Goal: Information Seeking & Learning: Learn about a topic

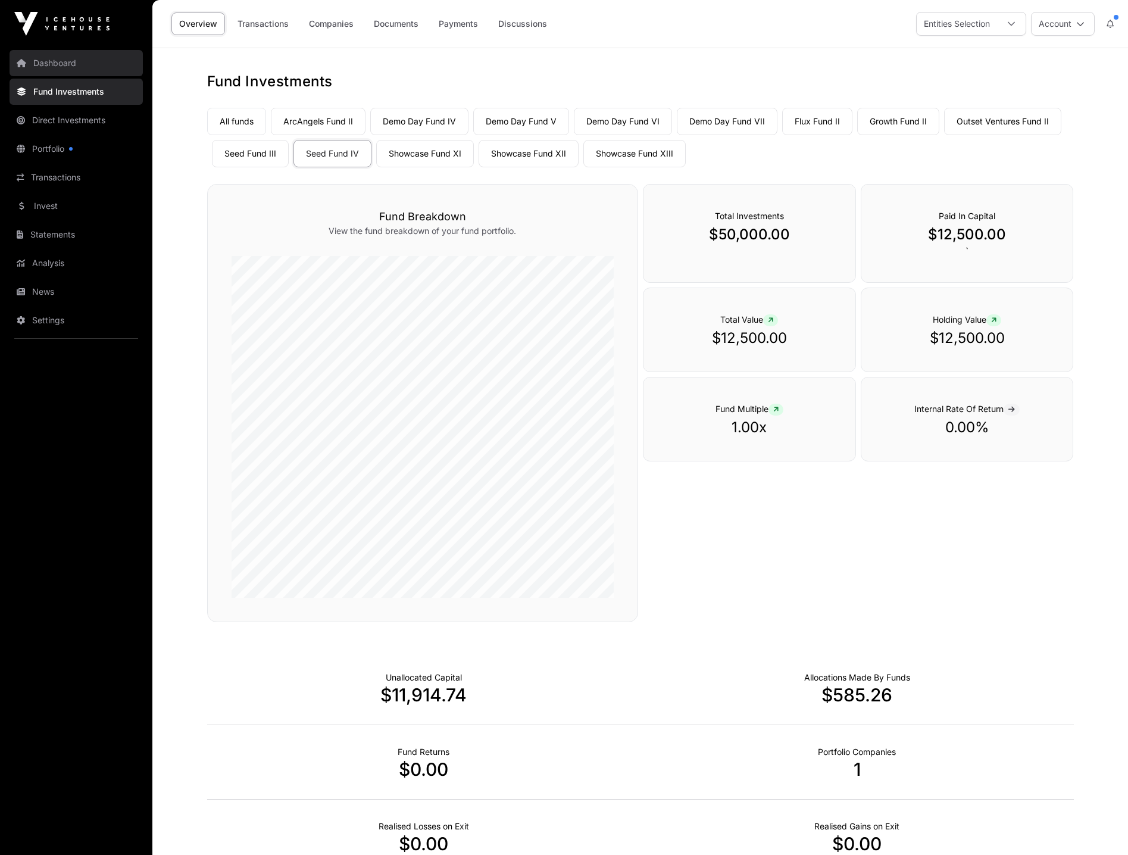
drag, startPoint x: 0, startPoint y: 0, endPoint x: 76, endPoint y: 67, distance: 101.2
click at [76, 67] on link "Dashboard" at bounding box center [76, 63] width 133 height 26
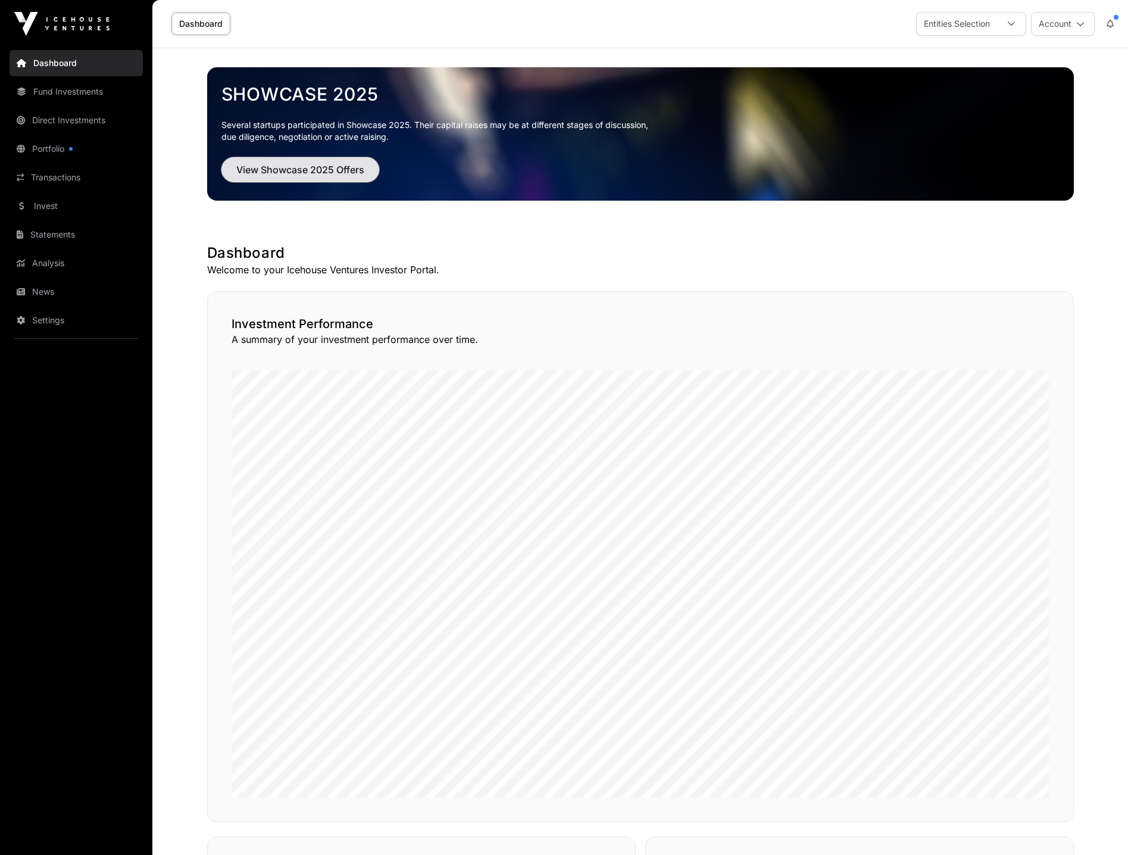
click at [341, 175] on span "View Showcase 2025 Offers" at bounding box center [300, 170] width 128 height 14
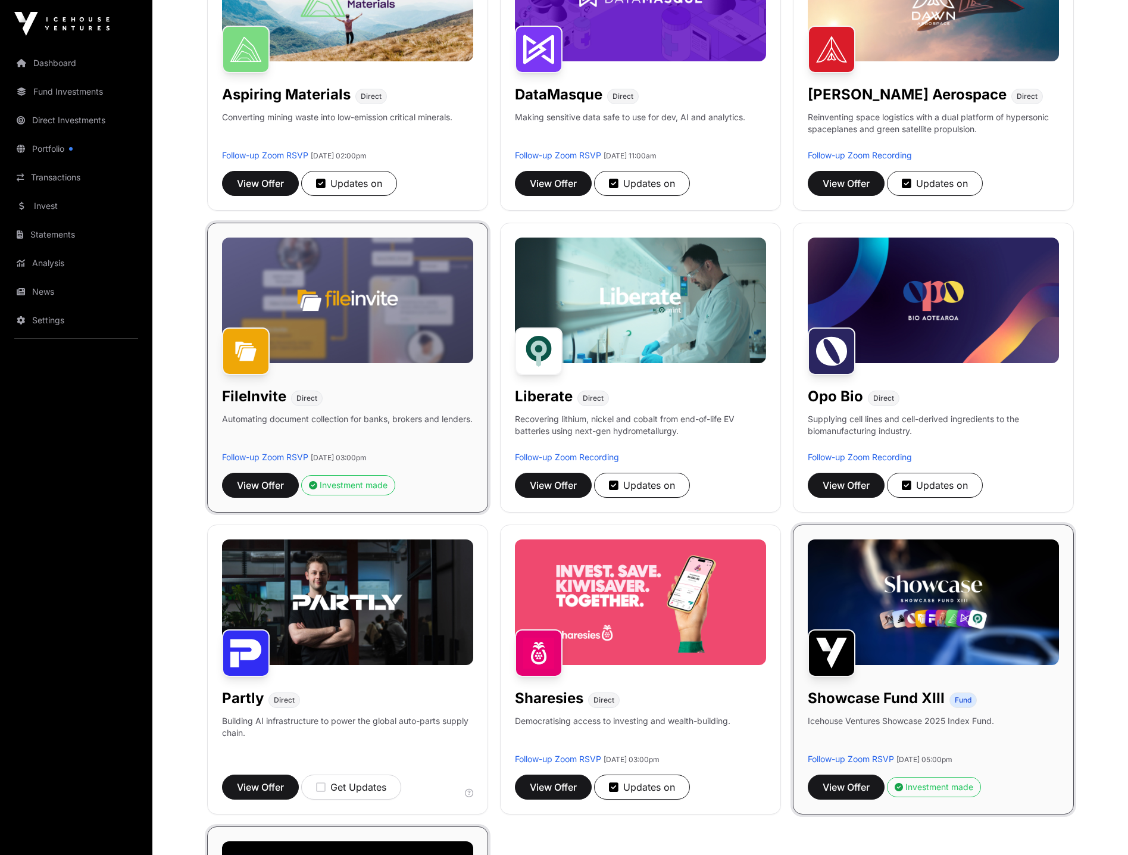
scroll to position [357, 0]
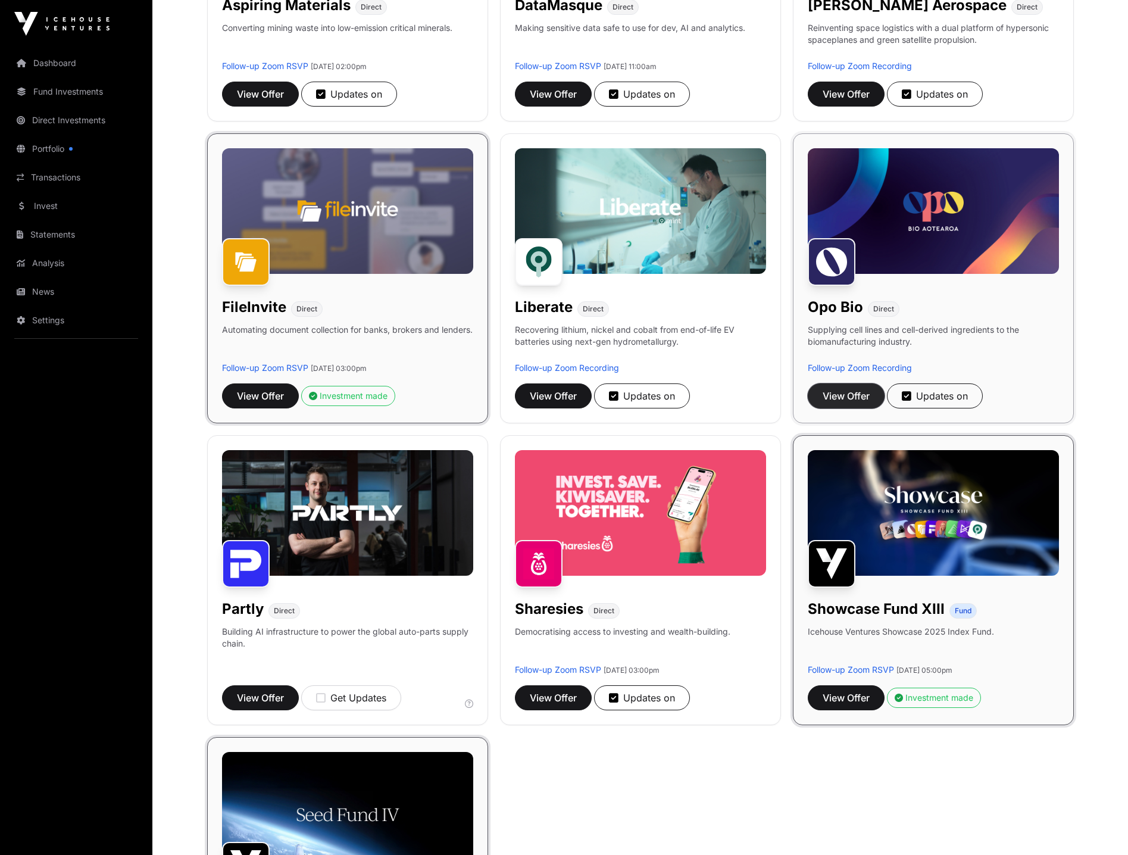
click at [847, 391] on span "View Offer" at bounding box center [846, 396] width 47 height 14
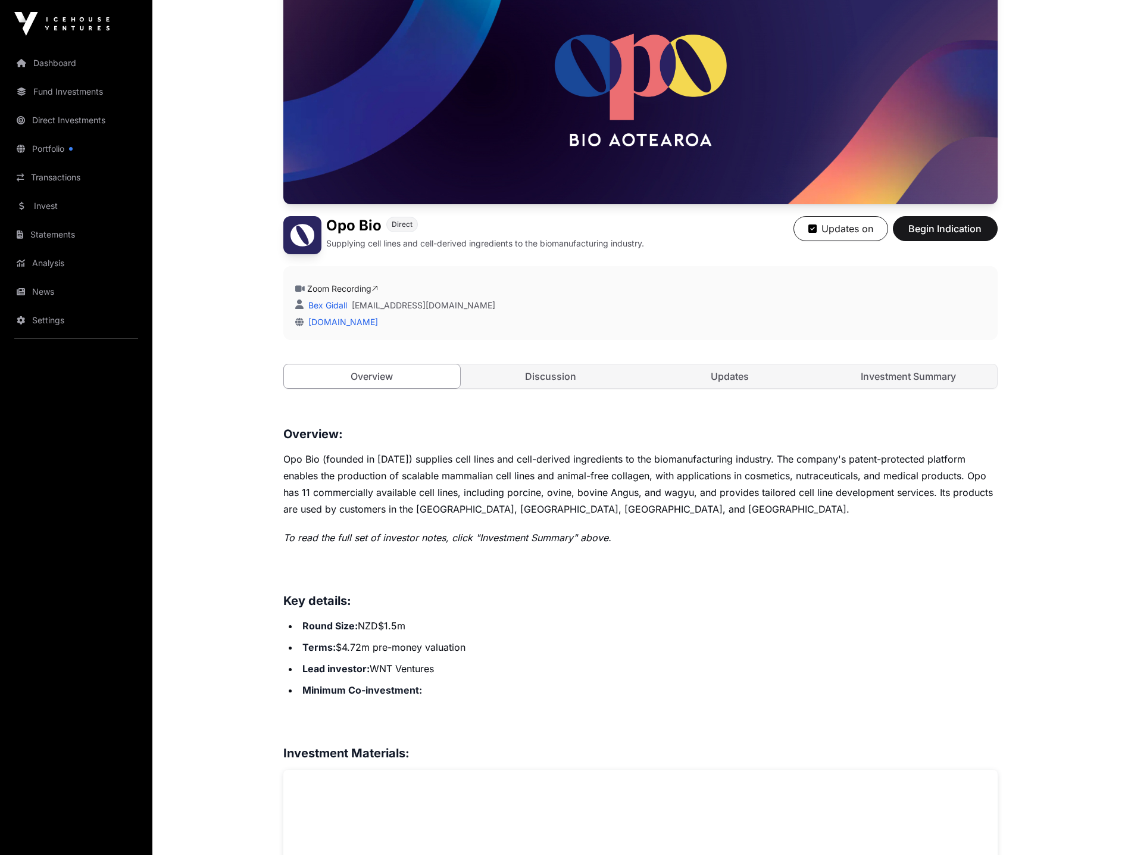
scroll to position [119, 0]
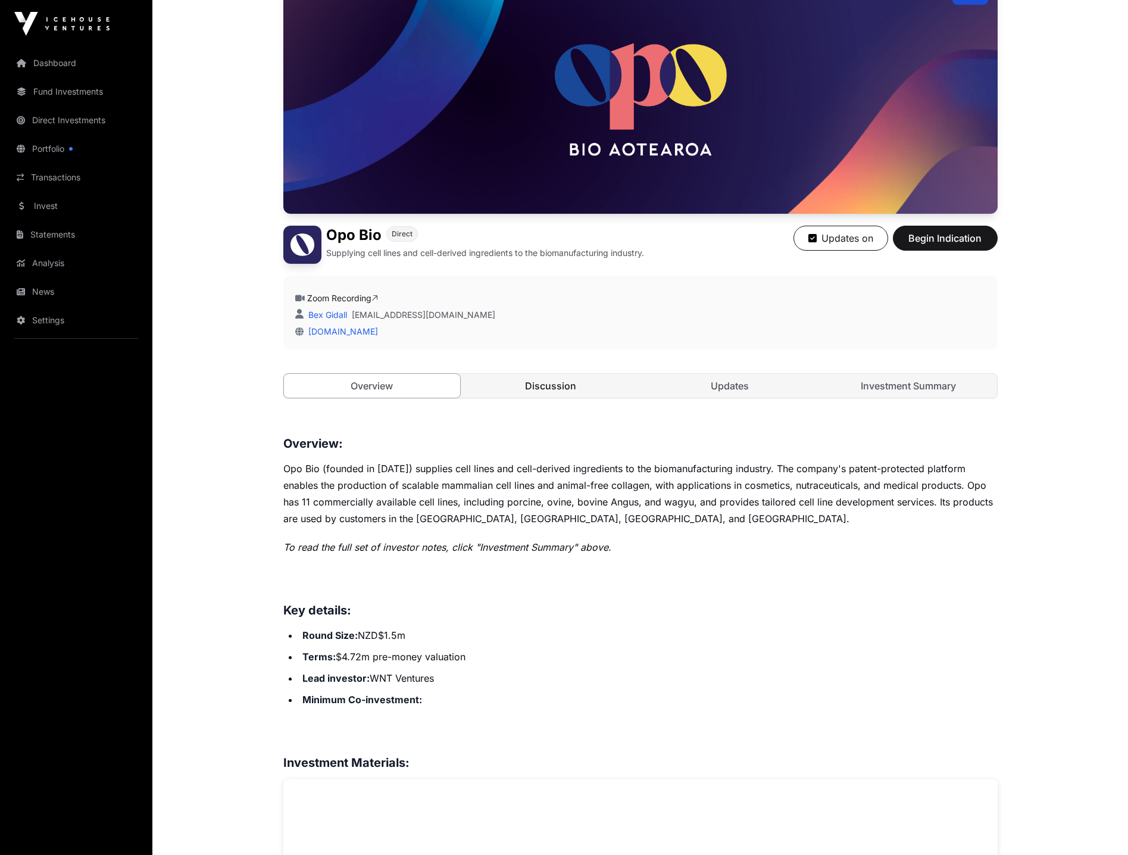
click at [563, 386] on link "Discussion" at bounding box center [551, 386] width 177 height 24
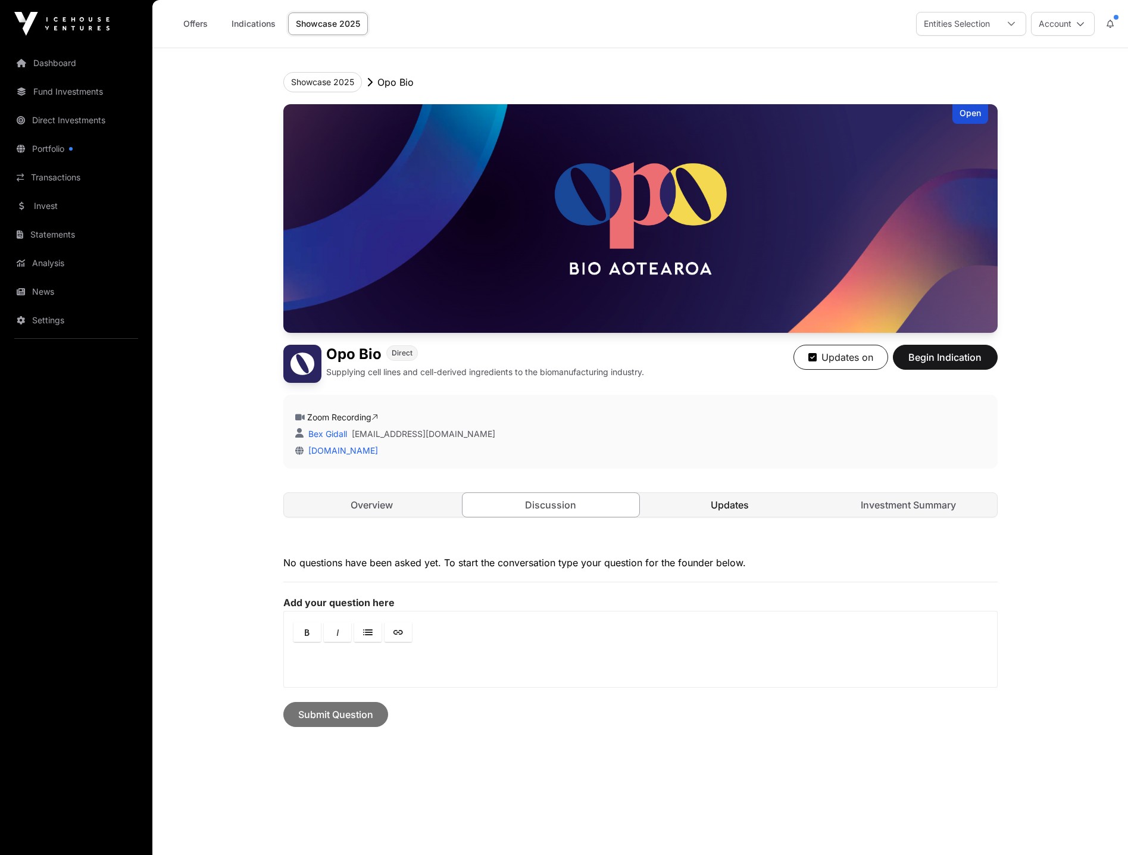
click at [720, 500] on link "Updates" at bounding box center [730, 505] width 177 height 24
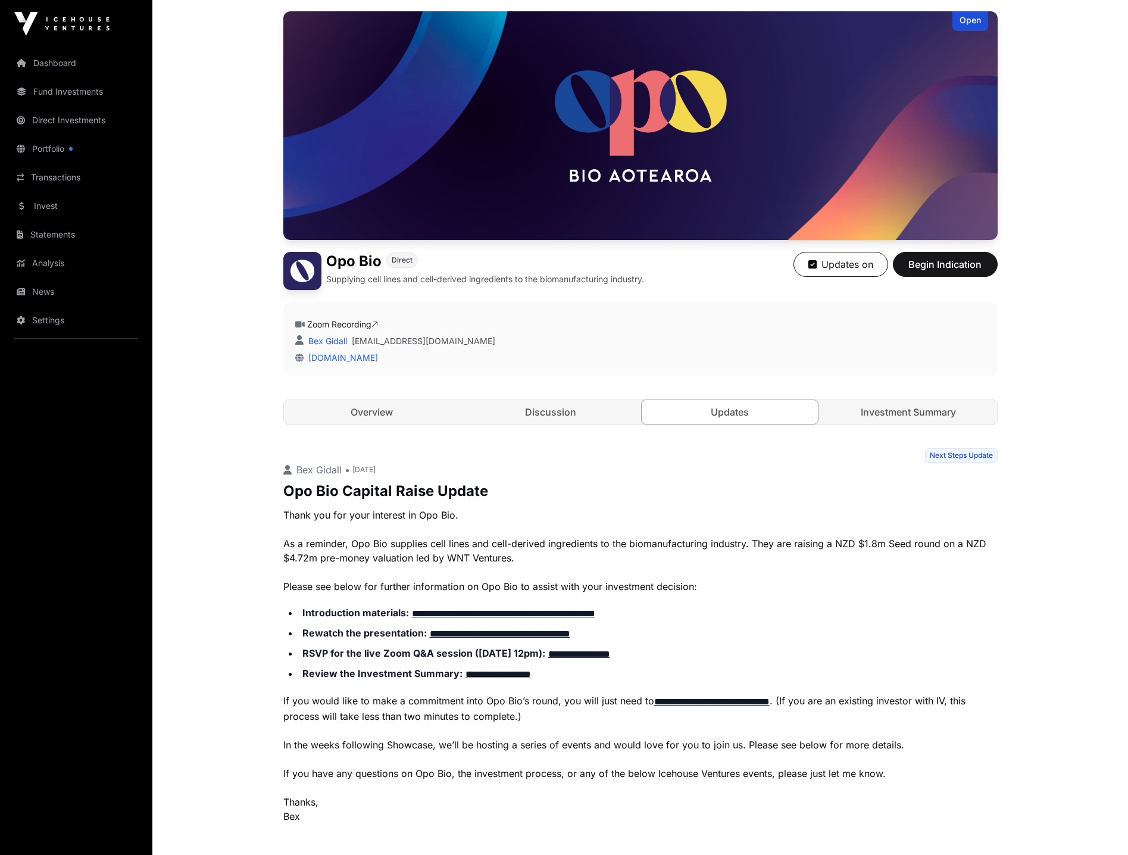
scroll to position [119, 0]
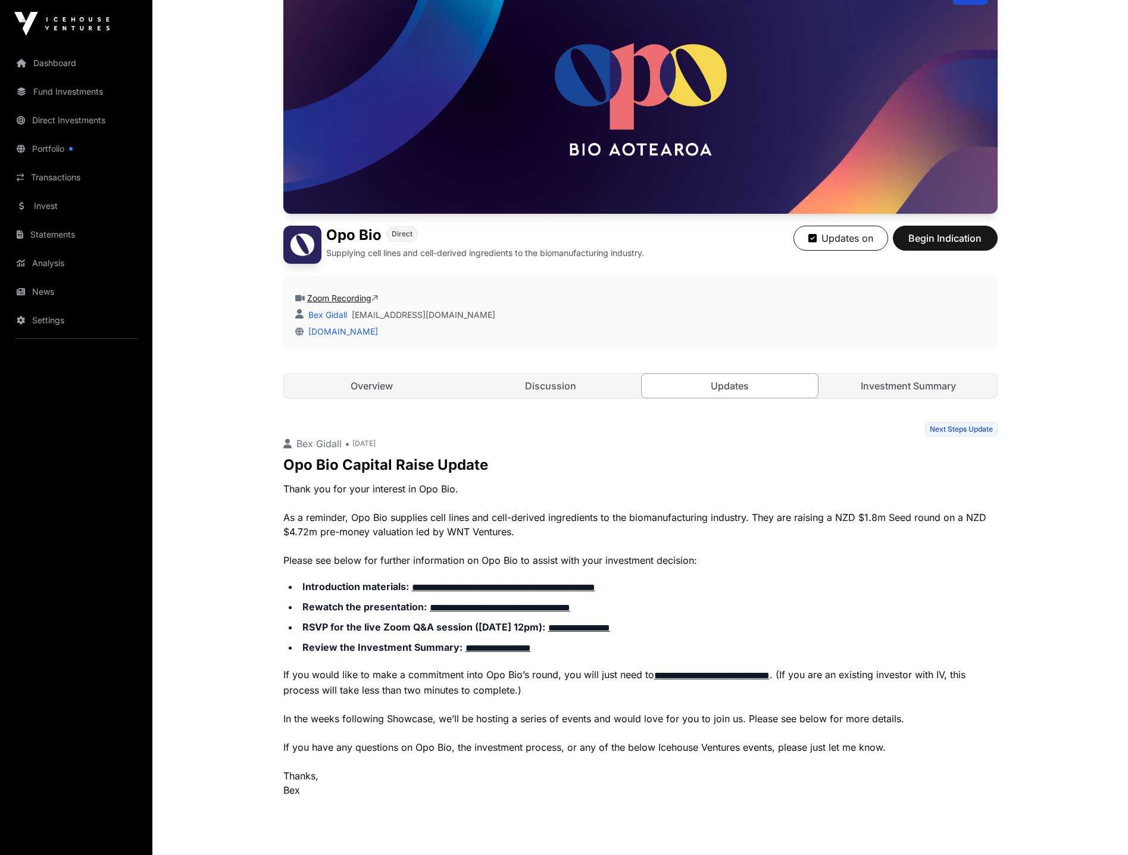
click at [360, 295] on link "Zoom Recording" at bounding box center [342, 298] width 71 height 10
click at [383, 388] on link "Overview" at bounding box center [372, 386] width 177 height 24
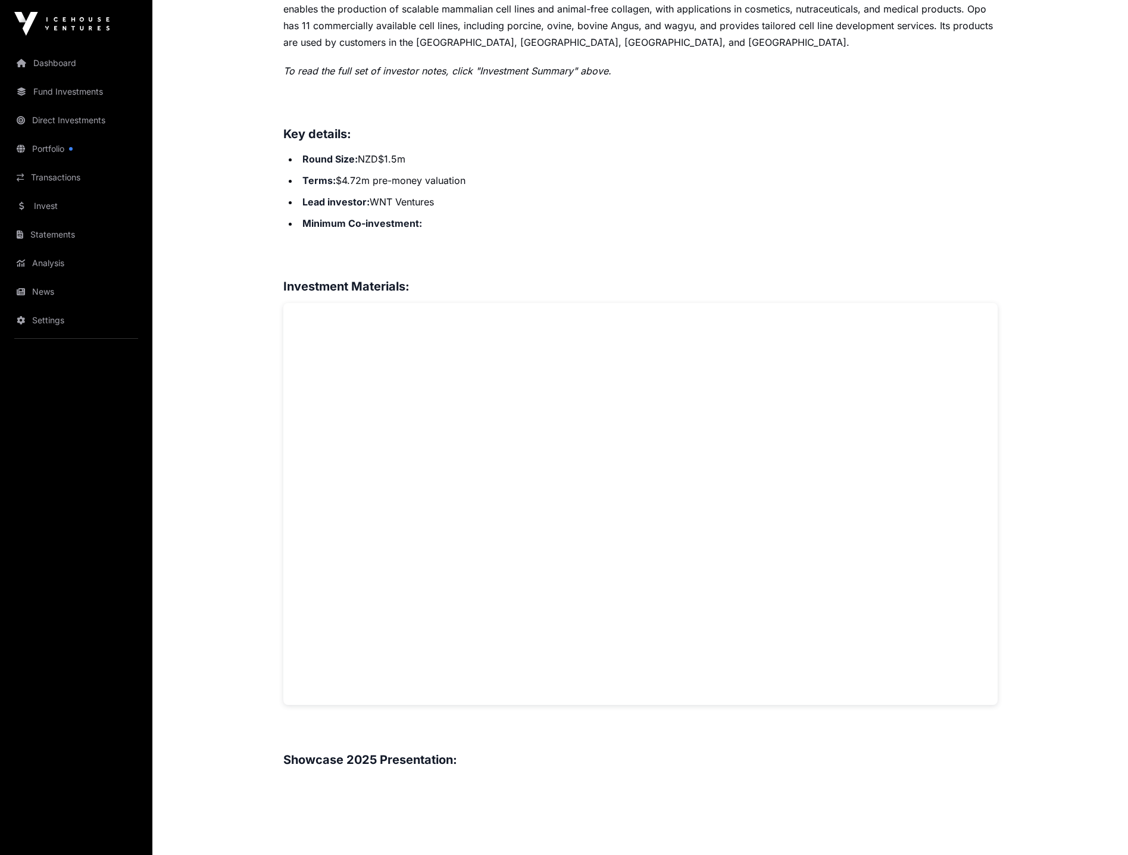
scroll to position [357, 0]
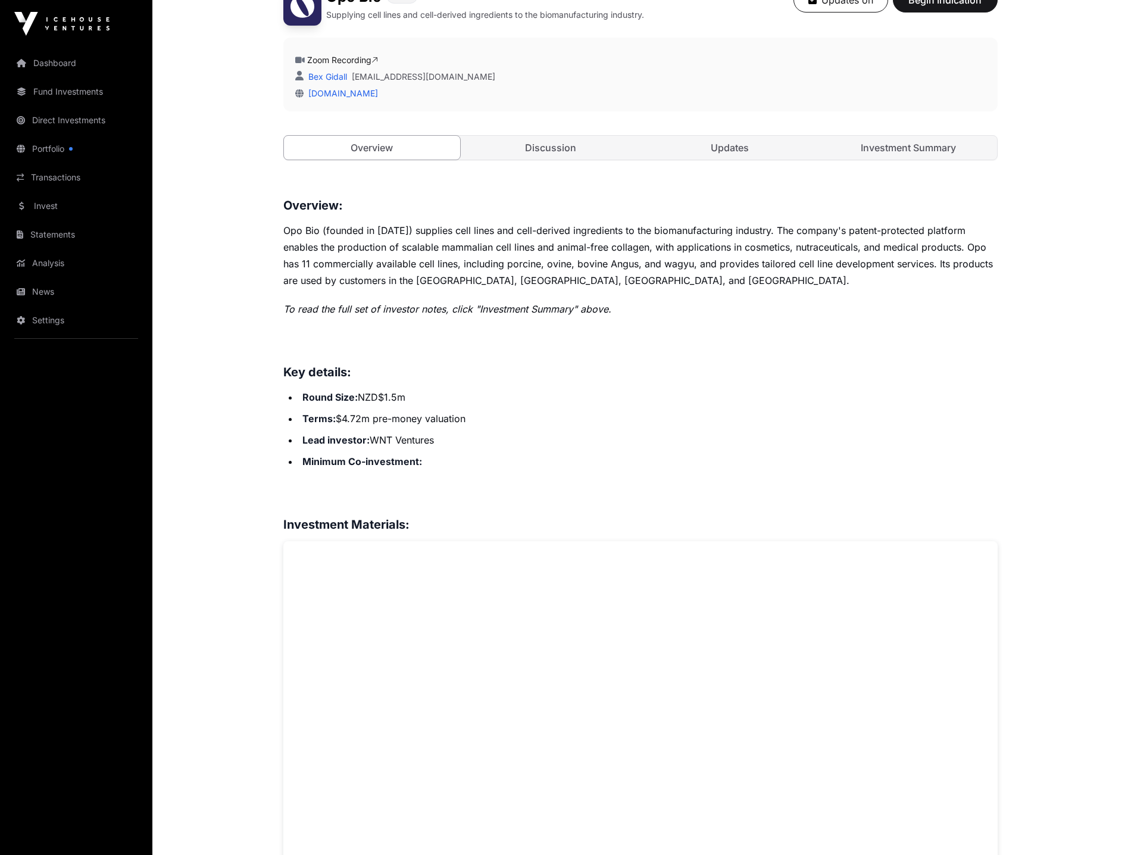
drag, startPoint x: 438, startPoint y: 439, endPoint x: 370, endPoint y: 444, distance: 67.4
click at [370, 444] on li "Lead investor : WNT Ventures" at bounding box center [648, 440] width 699 height 17
copy li "WNT Ventures"
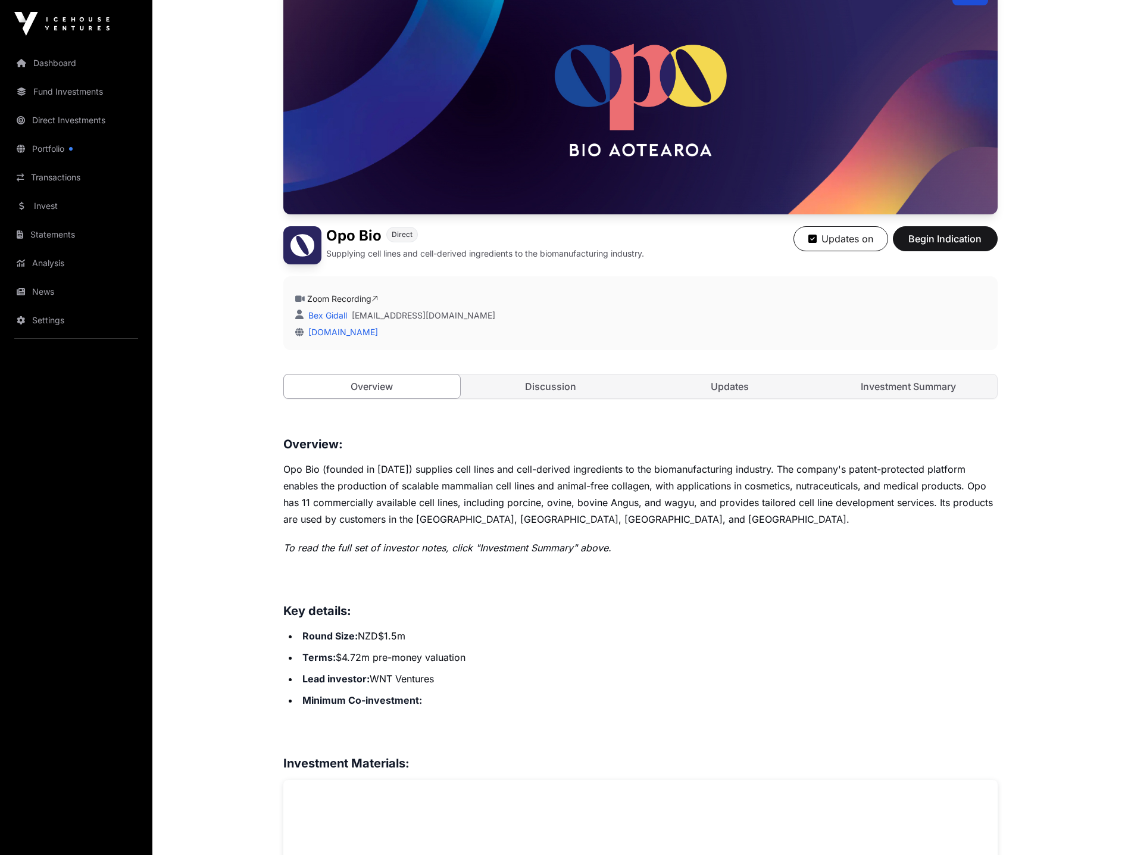
scroll to position [0, 0]
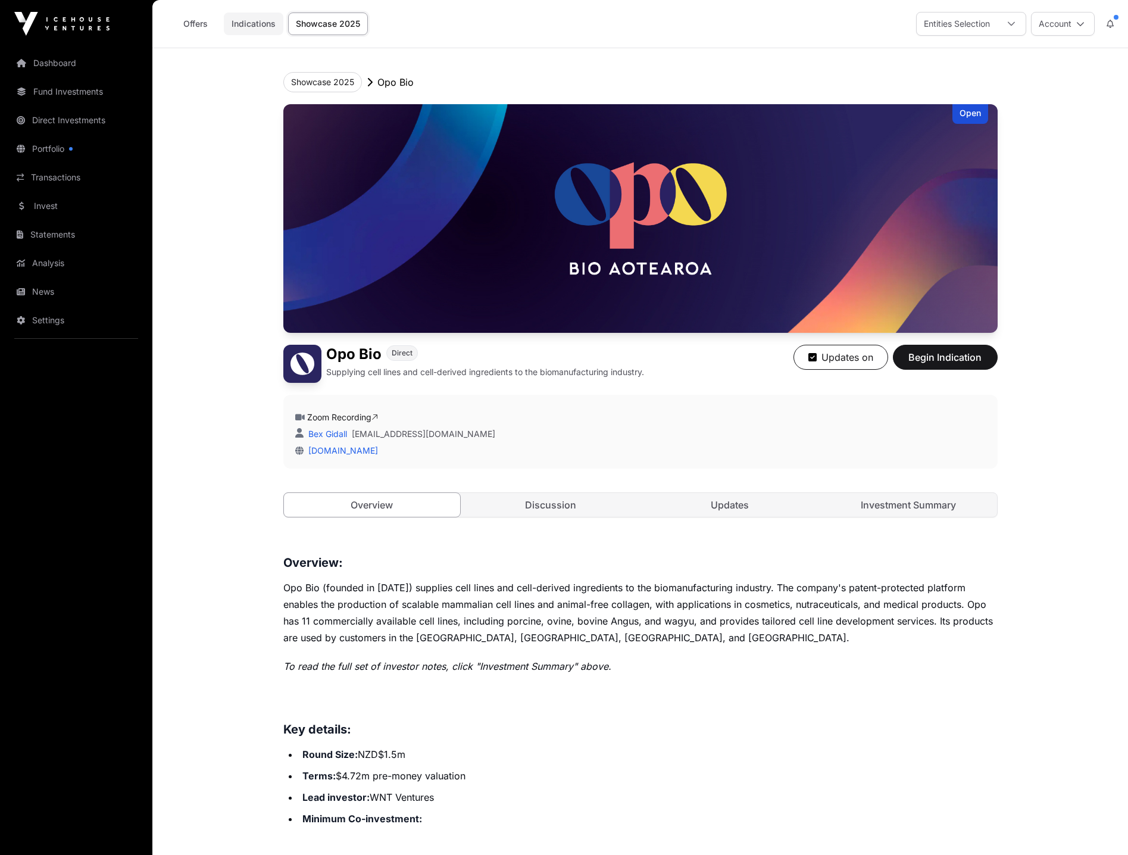
click at [249, 24] on link "Indications" at bounding box center [254, 24] width 60 height 23
click at [255, 23] on link "Indications" at bounding box center [254, 24] width 60 height 23
click at [201, 24] on link "Offers" at bounding box center [195, 24] width 48 height 23
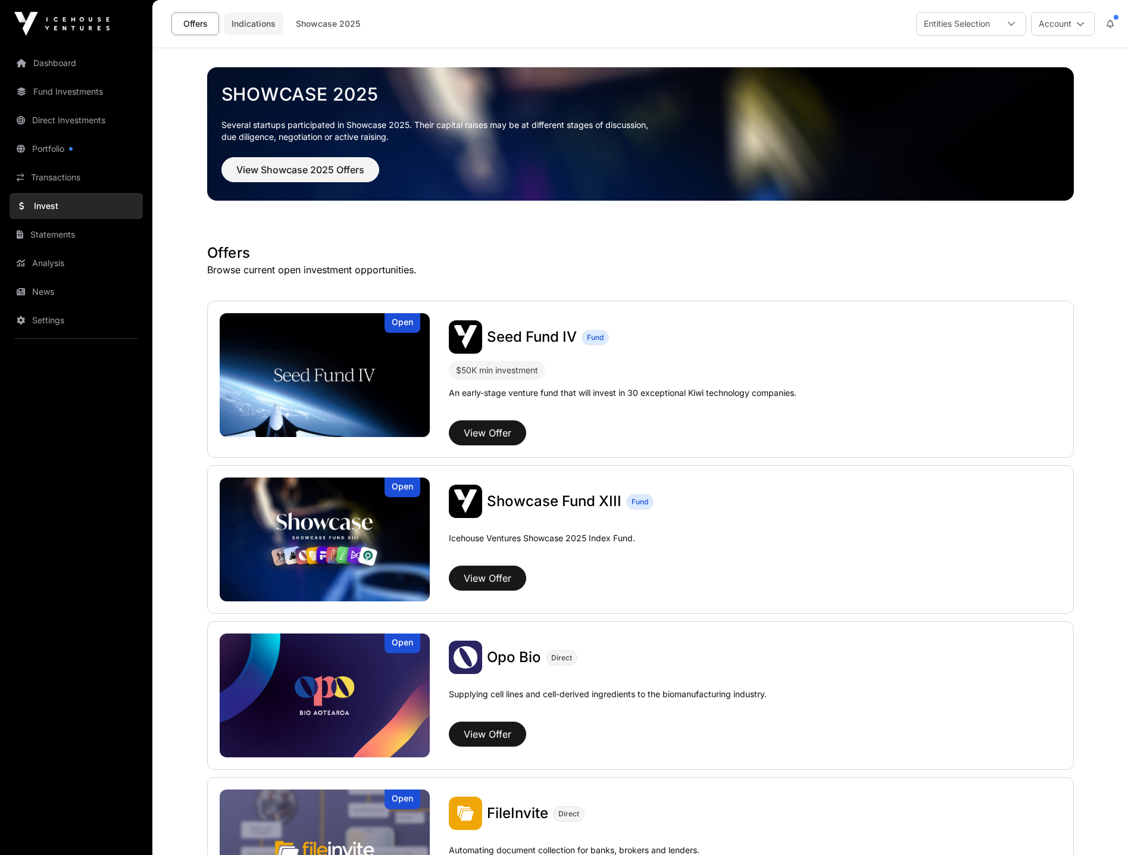
click at [273, 30] on link "Indications" at bounding box center [254, 24] width 60 height 23
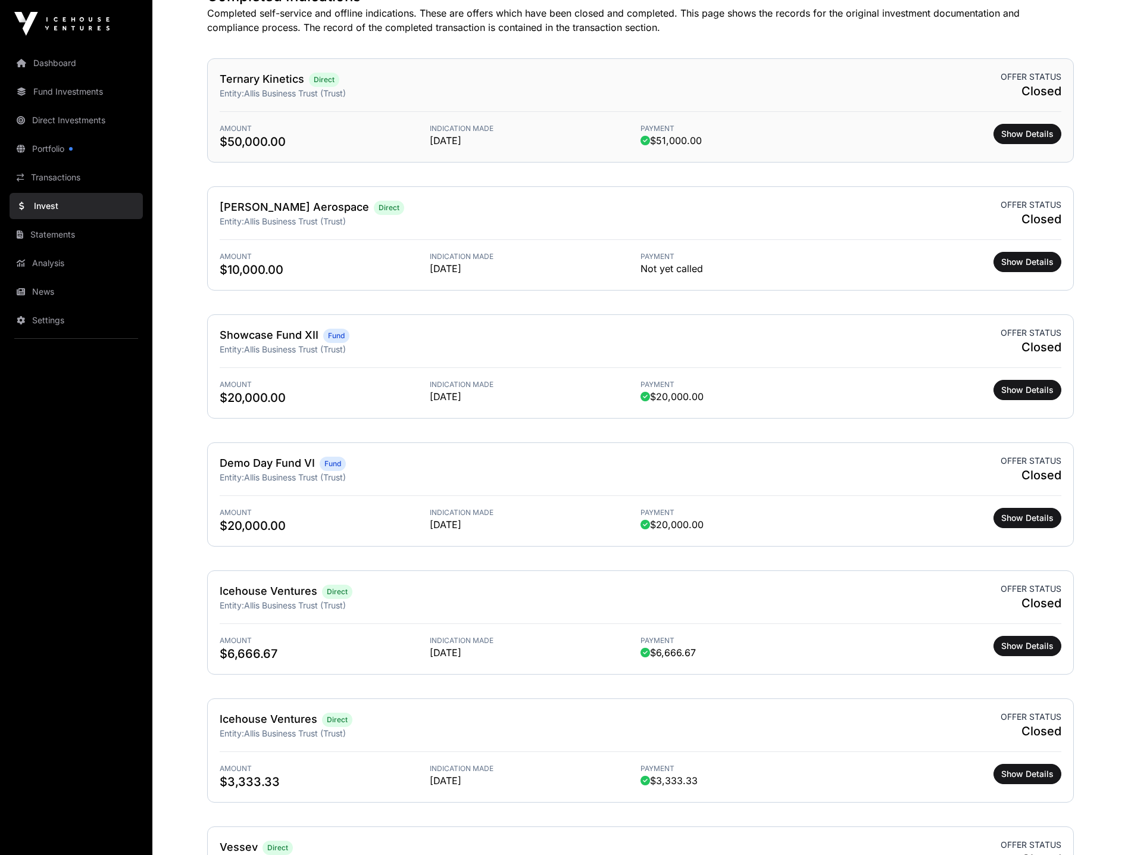
scroll to position [834, 0]
